Goal: Information Seeking & Learning: Learn about a topic

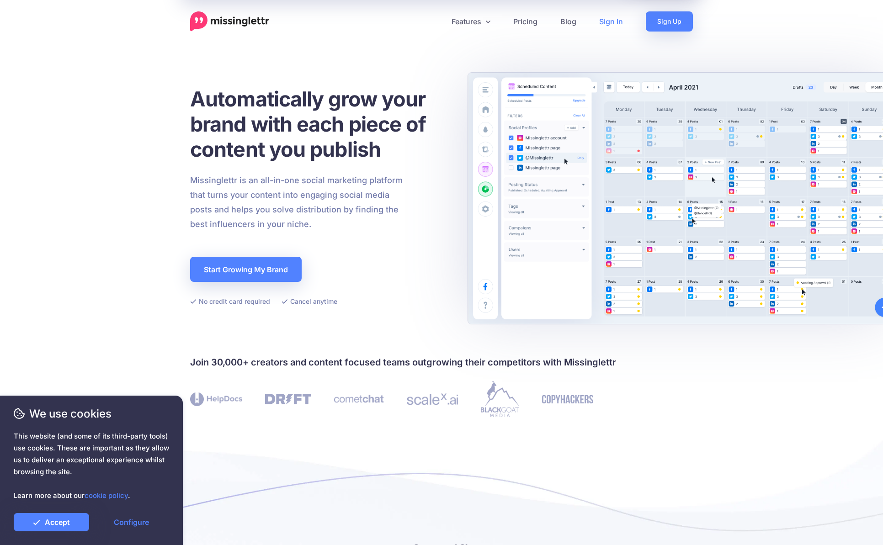
click at [610, 25] on link "Sign In" at bounding box center [611, 21] width 47 height 20
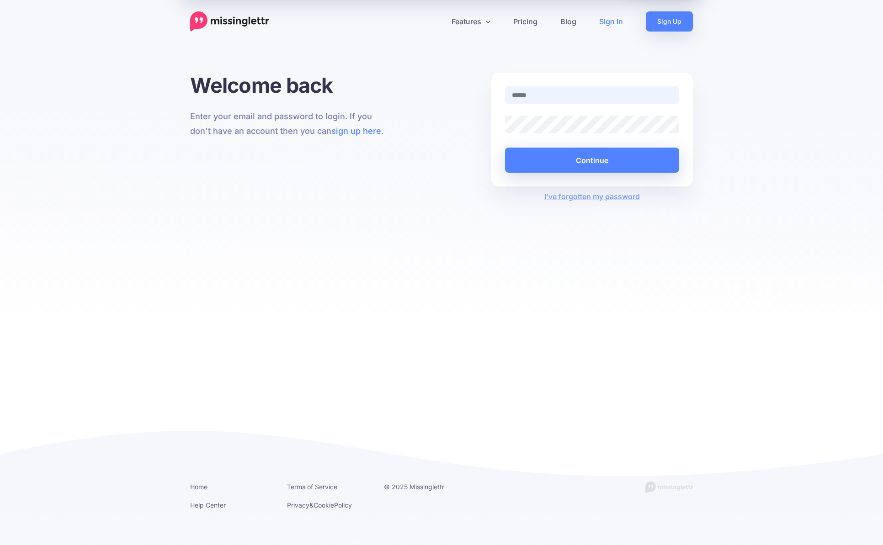
type input "**********"
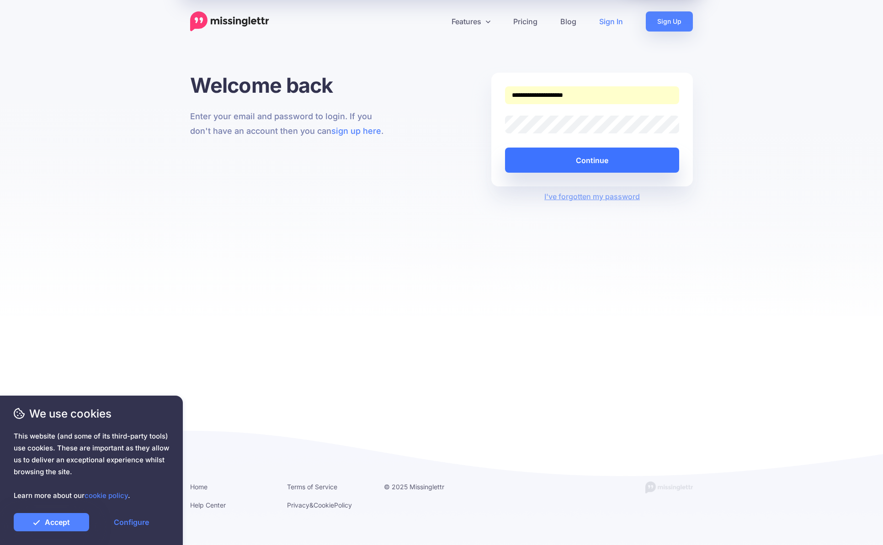
click at [585, 157] on button "Continue" at bounding box center [592, 160] width 174 height 25
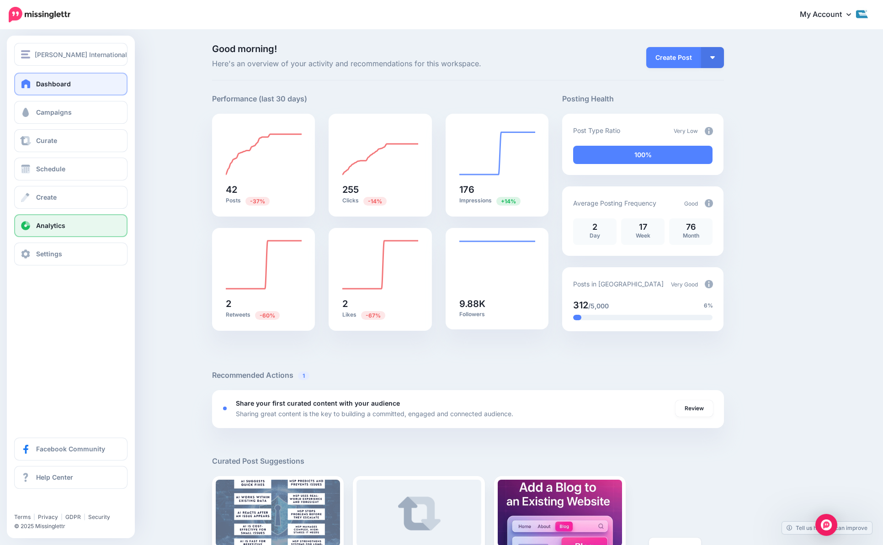
click at [36, 218] on link "Analytics" at bounding box center [70, 225] width 113 height 23
click at [36, 226] on span "Analytics" at bounding box center [50, 226] width 29 height 8
click at [74, 124] on div "Dashboard Campaigns Curate Schedule Create Analytics Settings Facebook Communit…" at bounding box center [71, 169] width 128 height 193
click at [75, 118] on link "Campaigns" at bounding box center [70, 112] width 113 height 23
click at [32, 119] on link "Campaigns" at bounding box center [70, 112] width 113 height 23
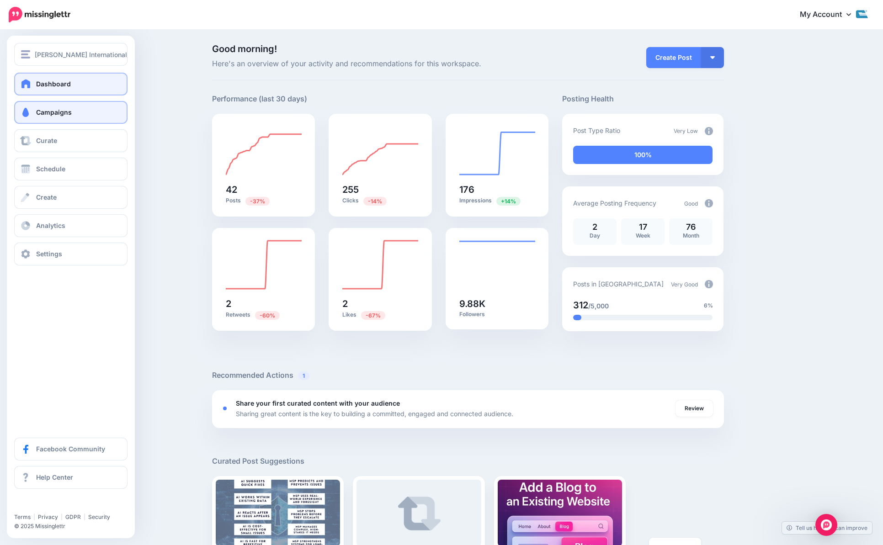
click at [48, 114] on span "Campaigns" at bounding box center [54, 112] width 36 height 8
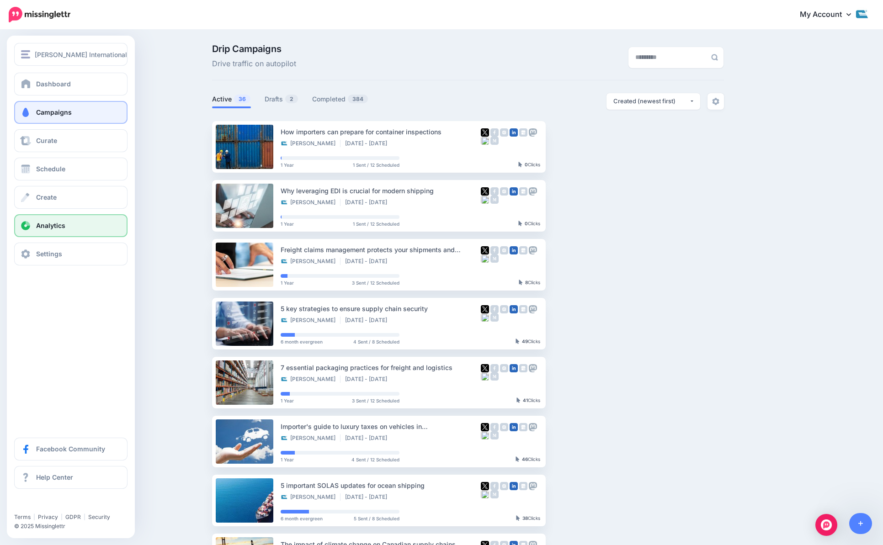
click at [38, 217] on link "Analytics" at bounding box center [70, 225] width 113 height 23
click at [41, 224] on span "Analytics" at bounding box center [50, 226] width 29 height 8
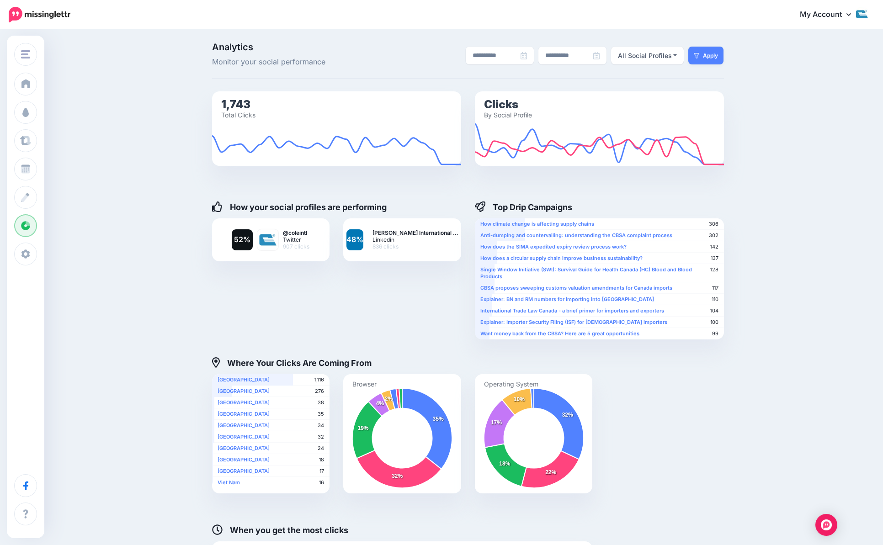
scroll to position [4, 0]
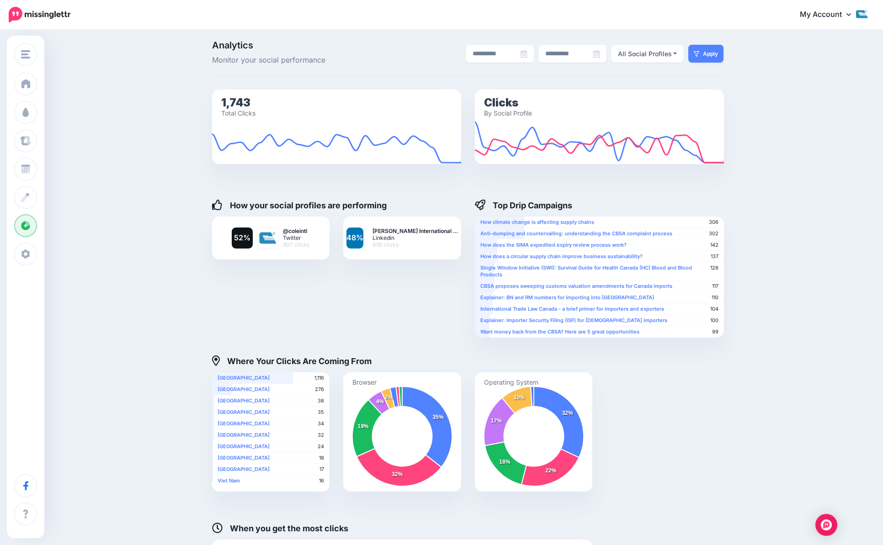
click at [511, 207] on h4 "Top Drip Campaigns" at bounding box center [524, 205] width 98 height 11
click at [498, 205] on h4 "Top Drip Campaigns" at bounding box center [524, 205] width 98 height 11
click at [490, 206] on h4 "Top Drip Campaigns" at bounding box center [524, 205] width 98 height 11
click at [505, 206] on h4 "Top Drip Campaigns" at bounding box center [524, 205] width 98 height 11
click at [526, 207] on h4 "Top Drip Campaigns" at bounding box center [524, 205] width 98 height 11
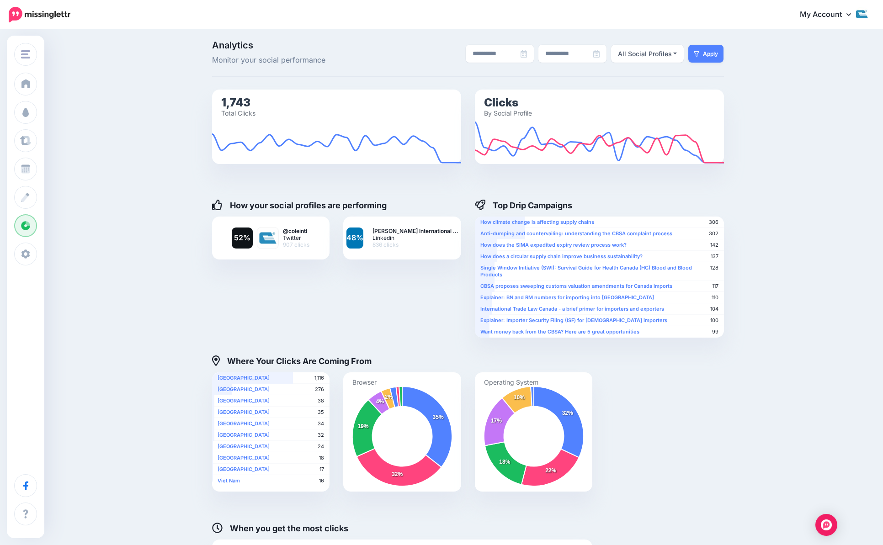
click at [484, 202] on icon at bounding box center [479, 205] width 11 height 11
click at [484, 205] on icon at bounding box center [479, 205] width 11 height 11
click at [523, 205] on h4 "Top Drip Campaigns" at bounding box center [524, 205] width 98 height 11
click at [523, 233] on b "Anti-dumping and countervailing: understanding the CBSA complaint process" at bounding box center [576, 233] width 192 height 6
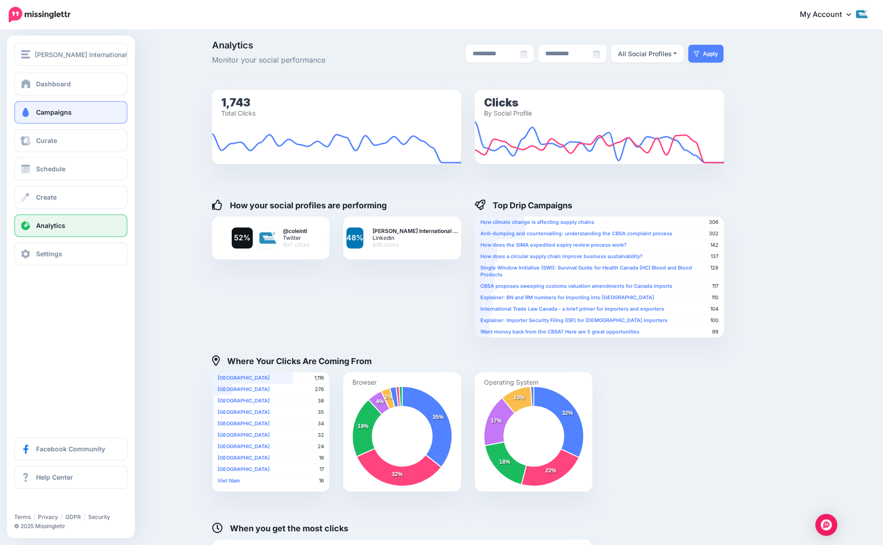
click at [81, 118] on link "Campaigns" at bounding box center [70, 112] width 113 height 23
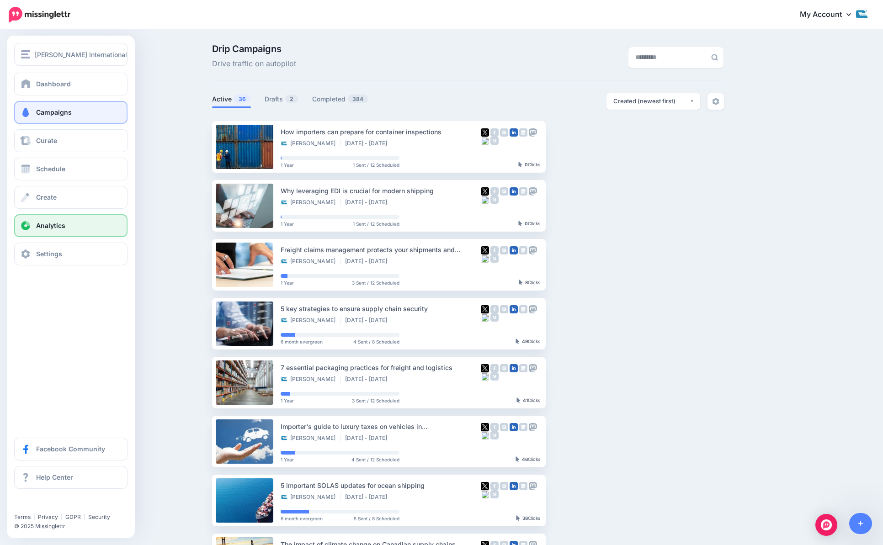
click at [83, 223] on link "Analytics" at bounding box center [70, 225] width 113 height 23
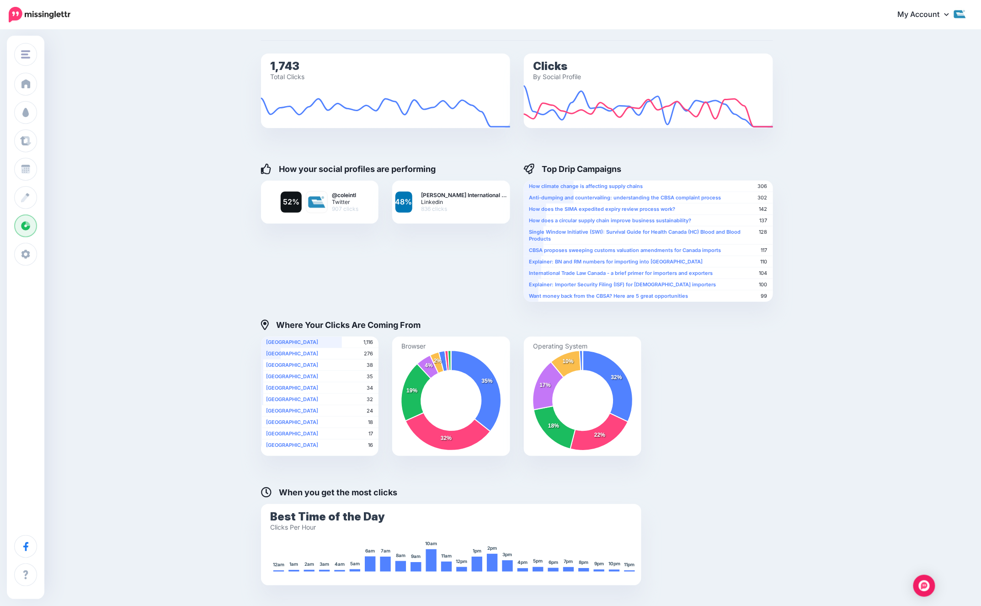
scroll to position [44, 0]
